Goal: Information Seeking & Learning: Learn about a topic

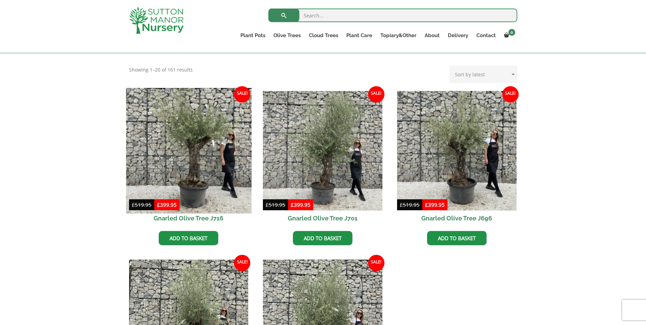
click at [205, 155] on img at bounding box center [188, 150] width 125 height 125
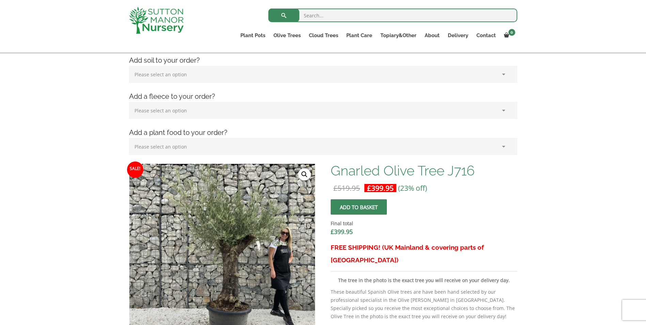
scroll to position [68, 0]
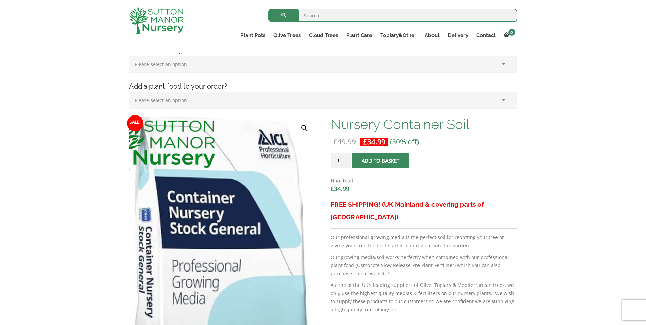
scroll to position [68, 0]
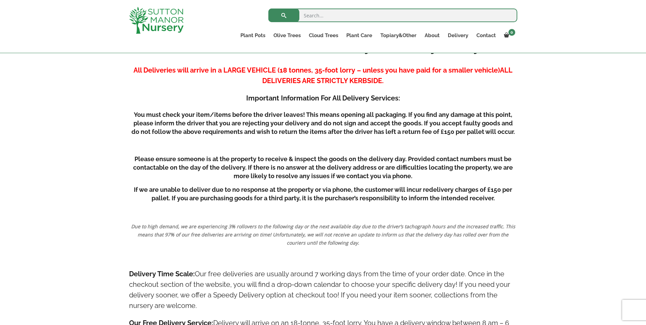
scroll to position [102, 0]
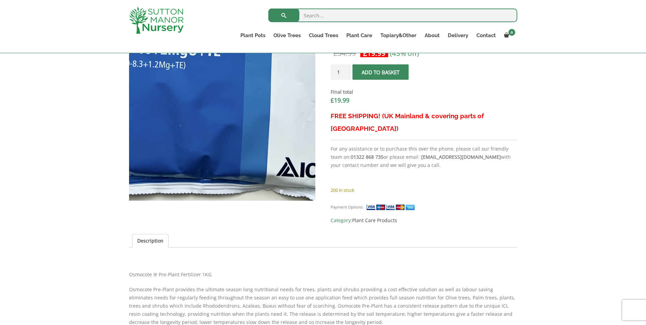
scroll to position [204, 0]
